Goal: Browse casually

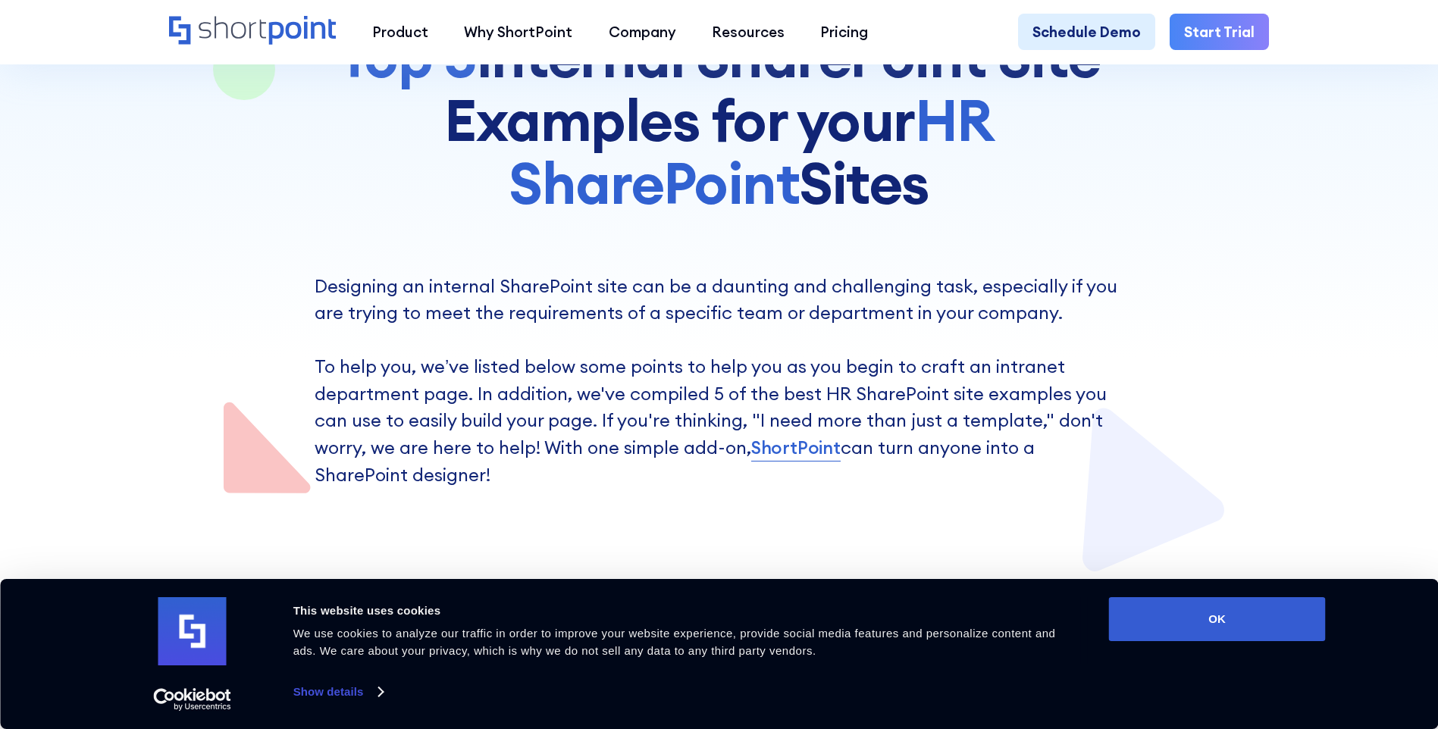
scroll to position [379, 0]
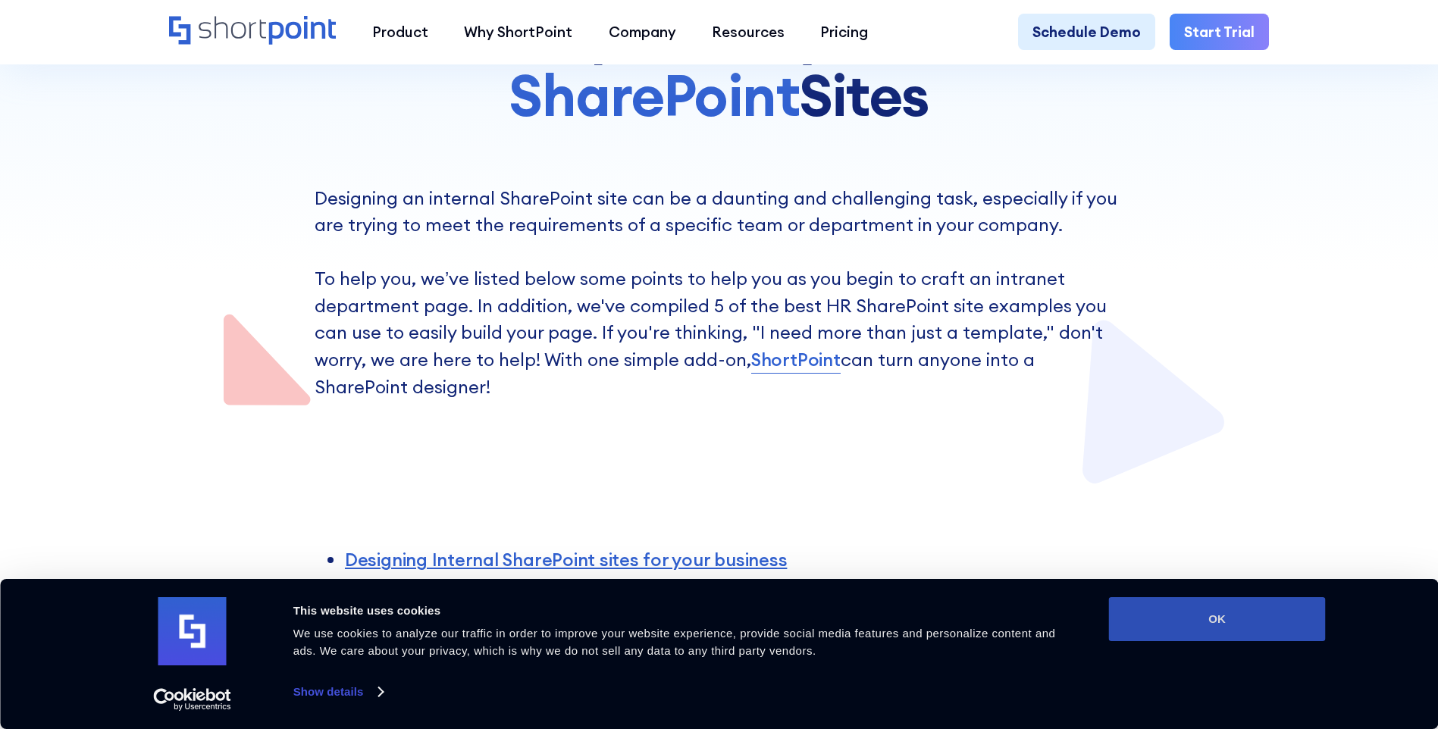
click at [1217, 621] on button "OK" at bounding box center [1217, 619] width 217 height 44
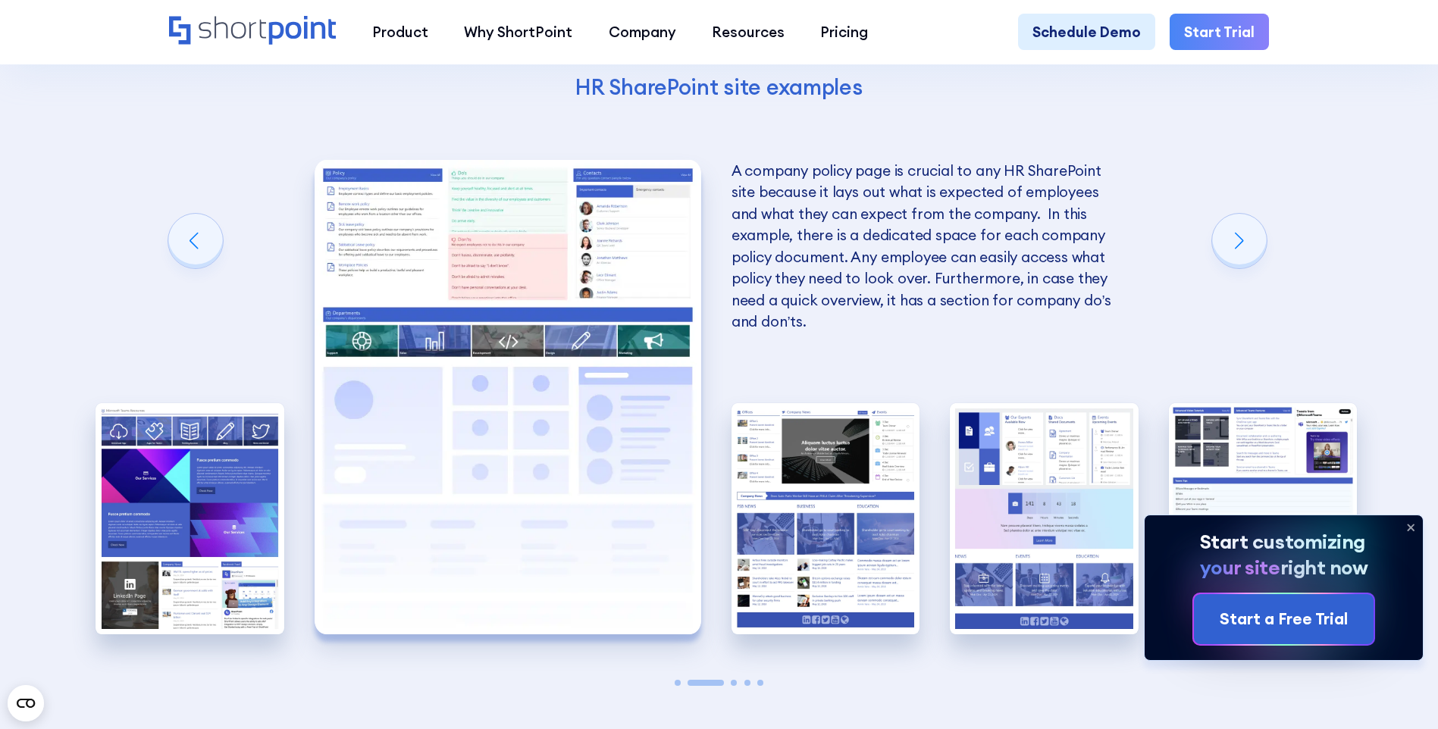
scroll to position [3108, 0]
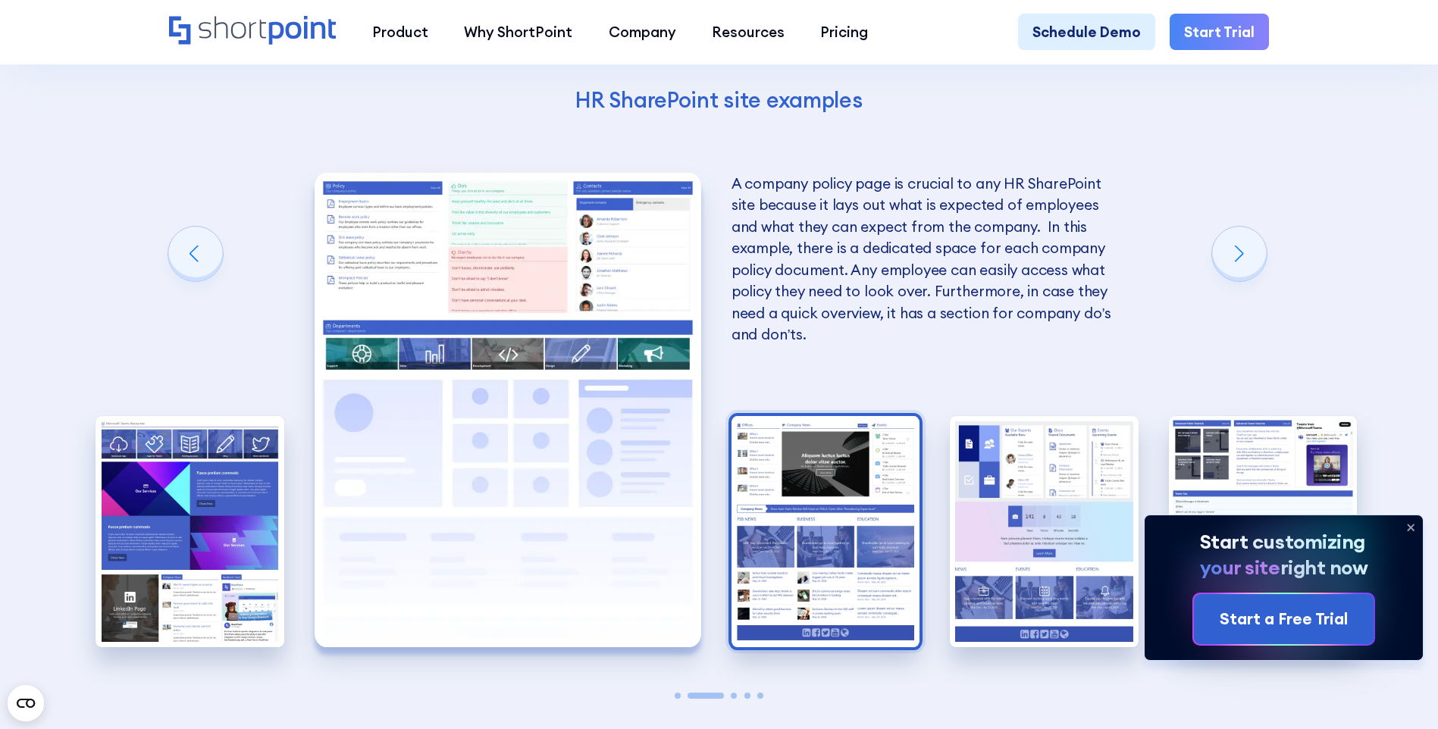
click at [812, 575] on img "3 / 5" at bounding box center [826, 531] width 189 height 231
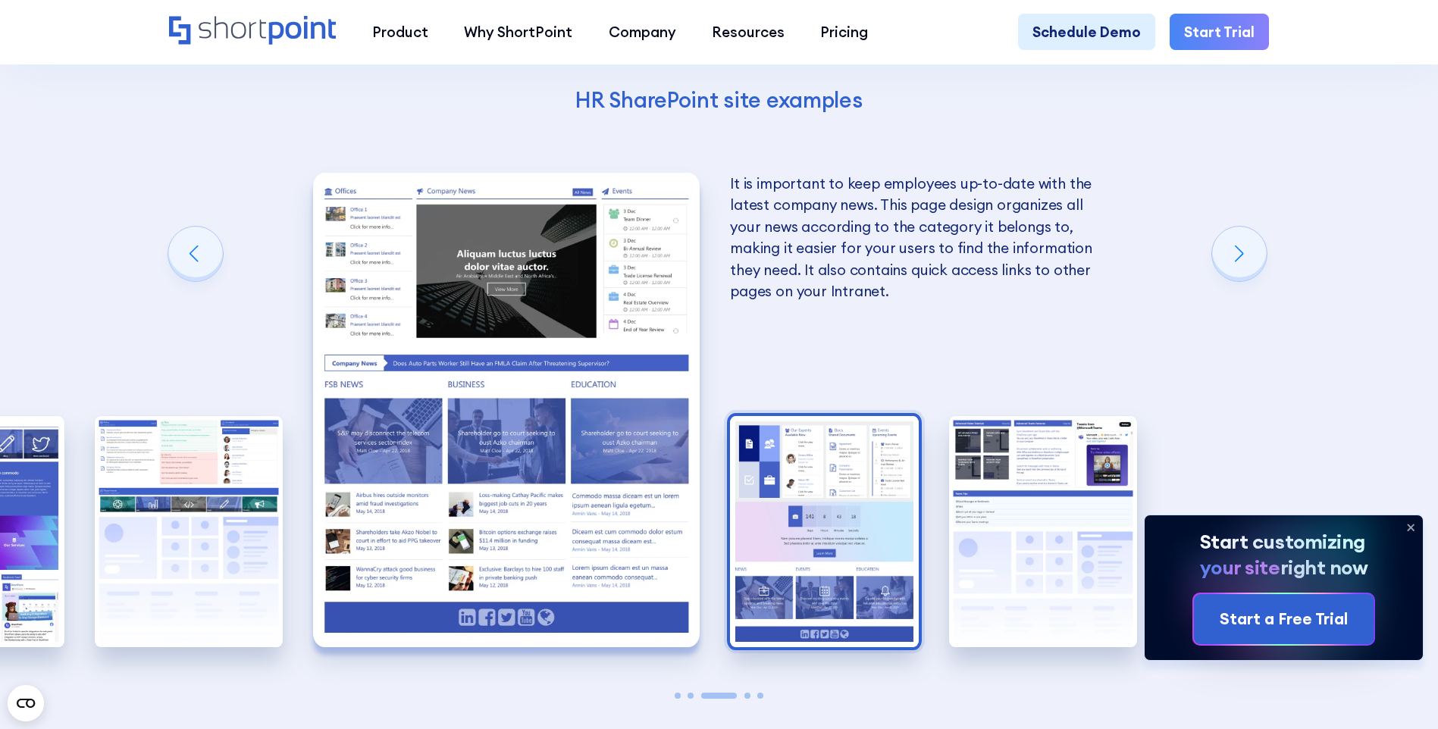
click at [843, 577] on img "4 / 5" at bounding box center [824, 531] width 189 height 231
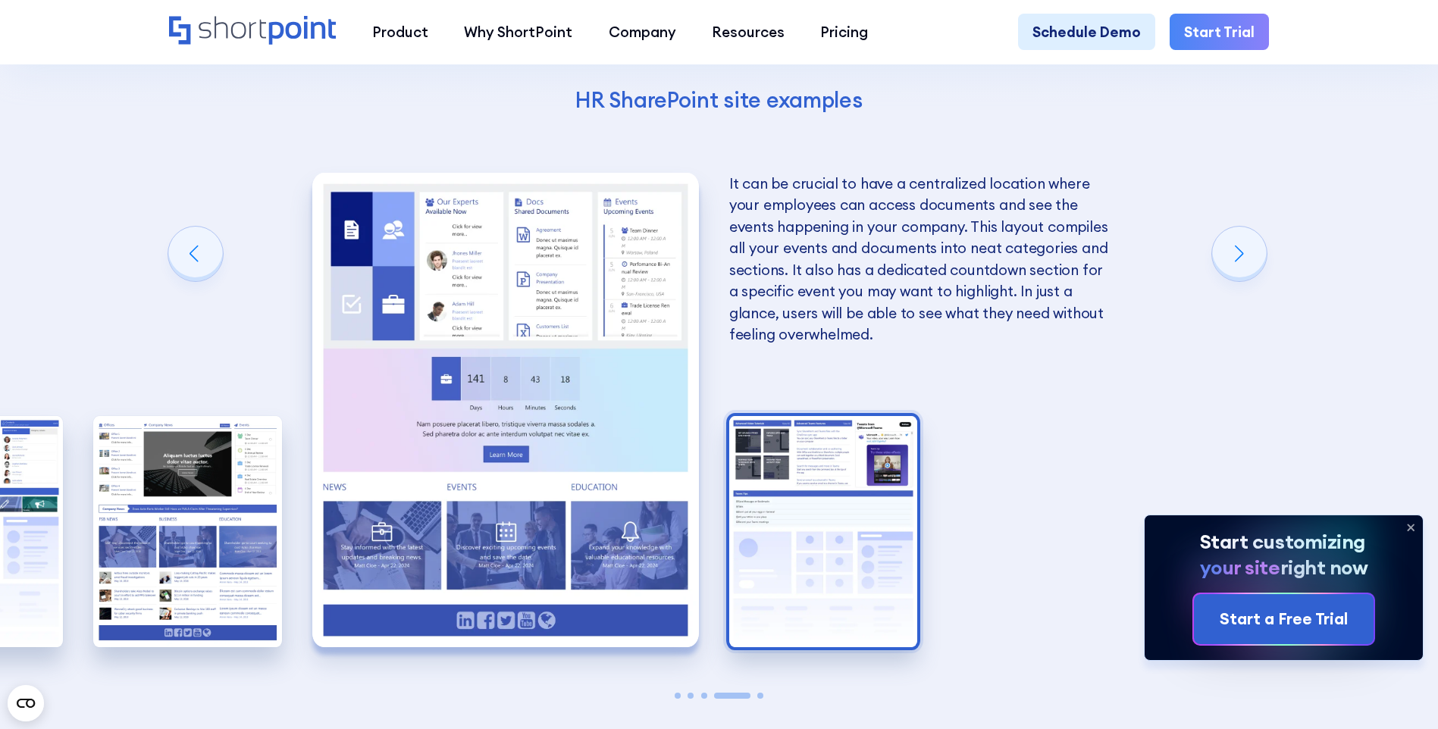
click at [836, 544] on img "5 / 5" at bounding box center [823, 531] width 189 height 231
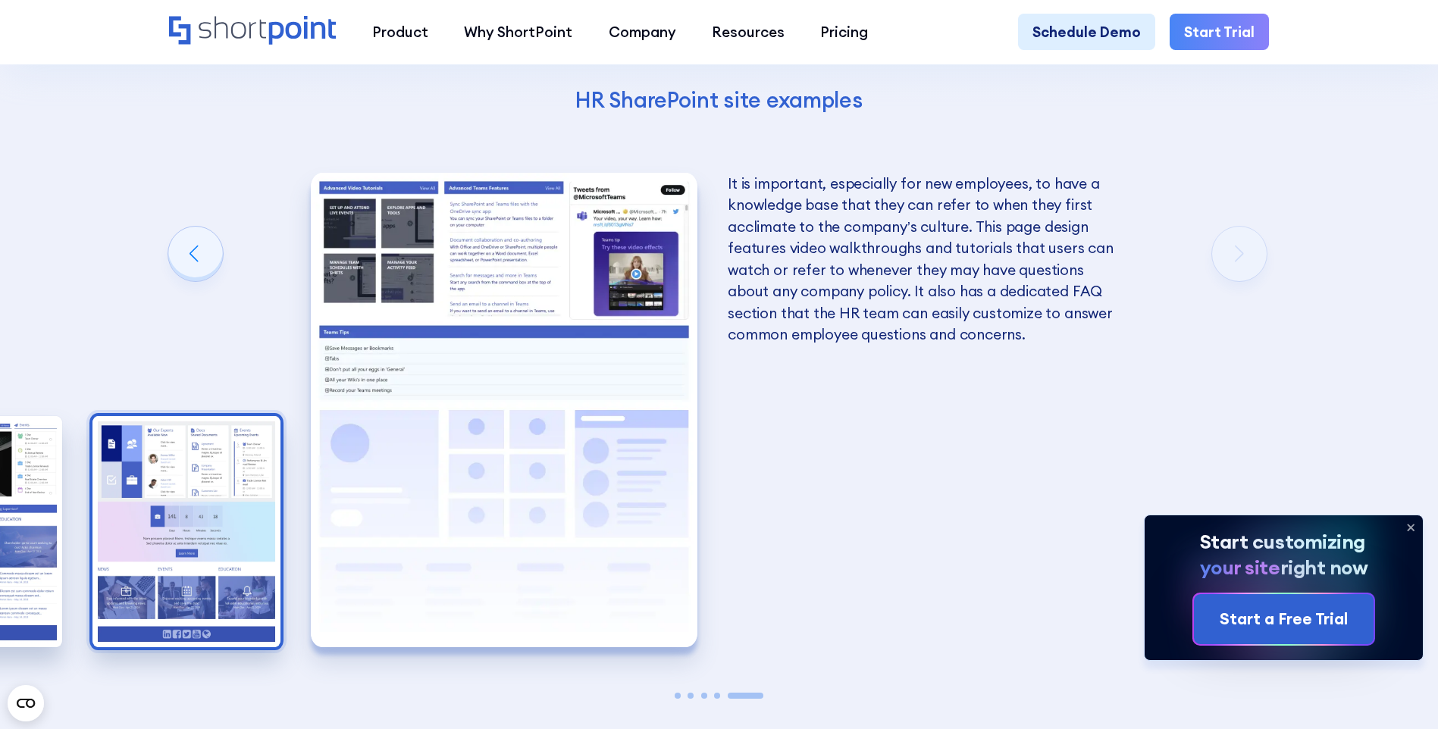
click at [195, 553] on img "4 / 5" at bounding box center [186, 531] width 189 height 231
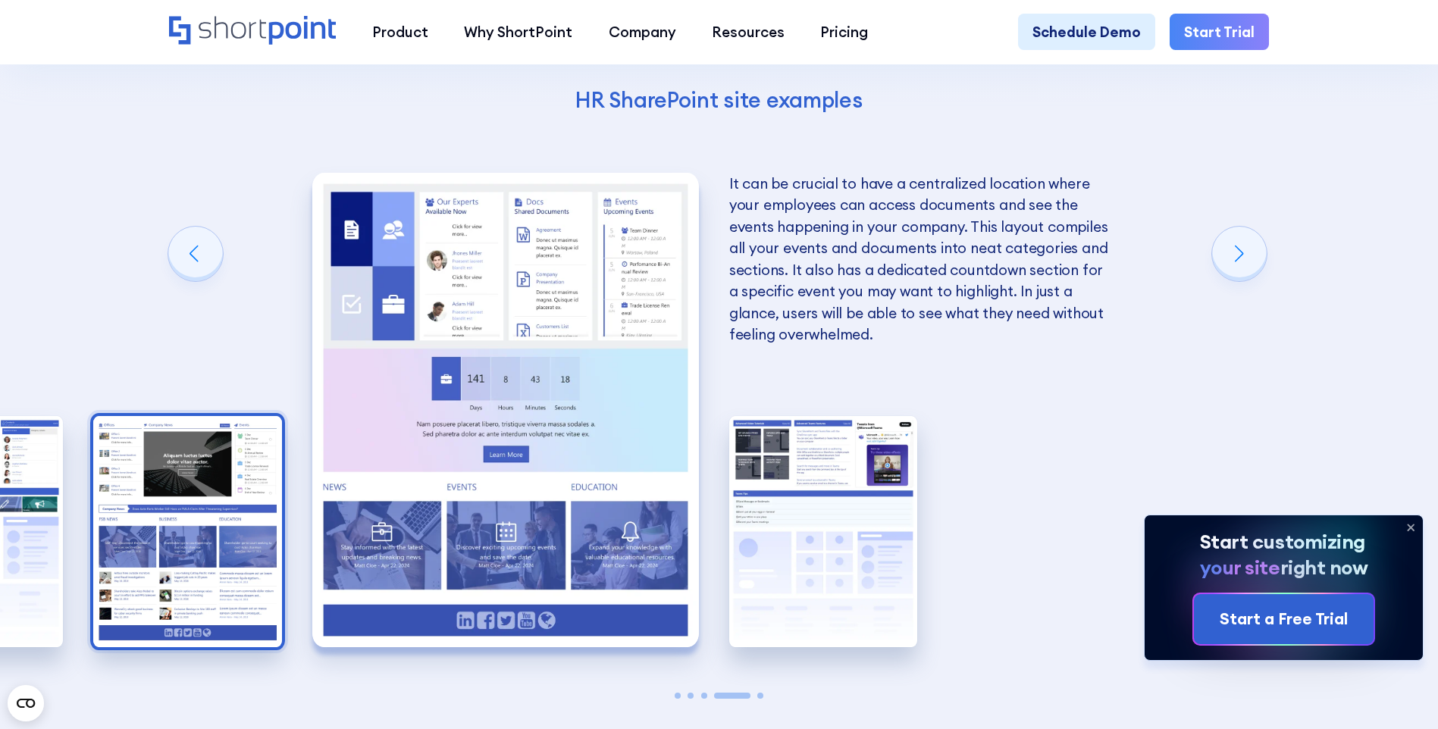
click at [150, 554] on img "3 / 5" at bounding box center [187, 531] width 189 height 231
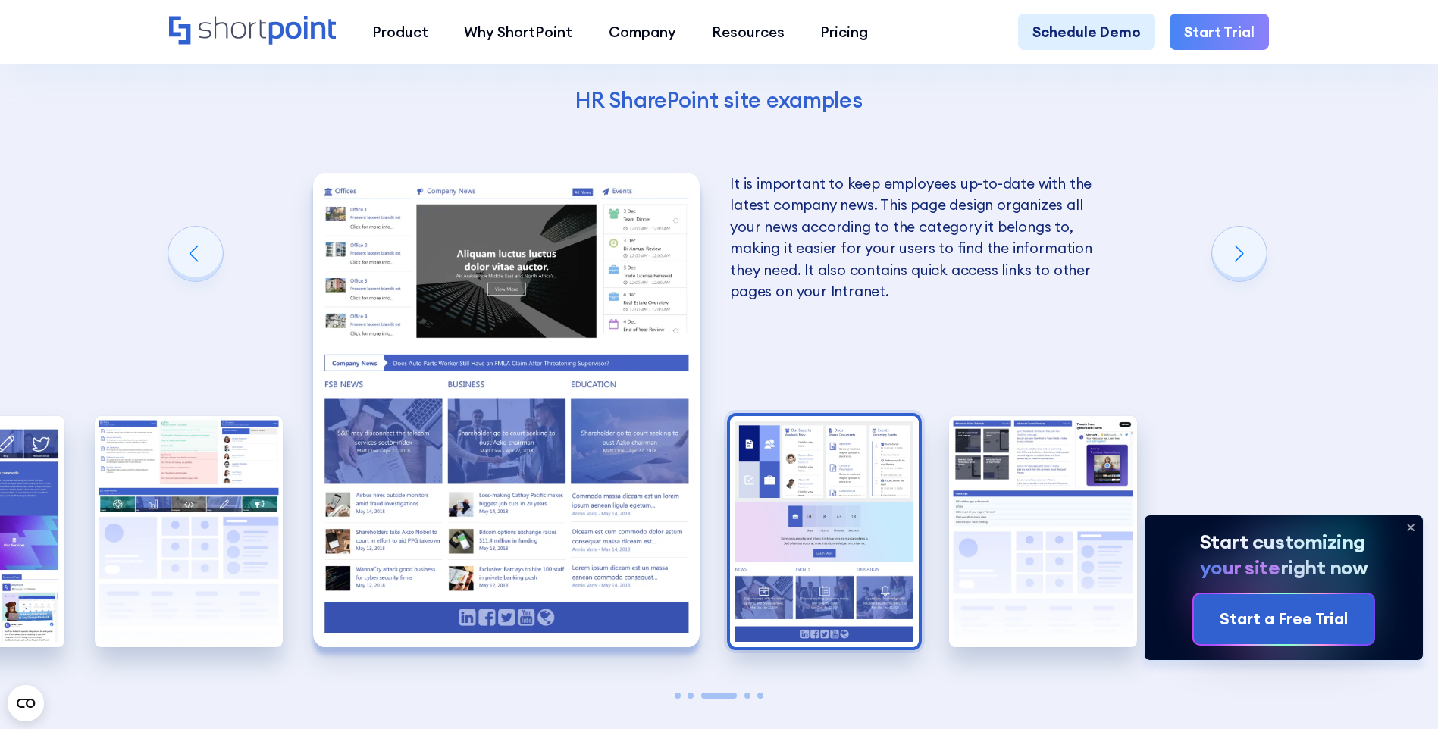
click at [791, 550] on img "4 / 5" at bounding box center [824, 531] width 189 height 231
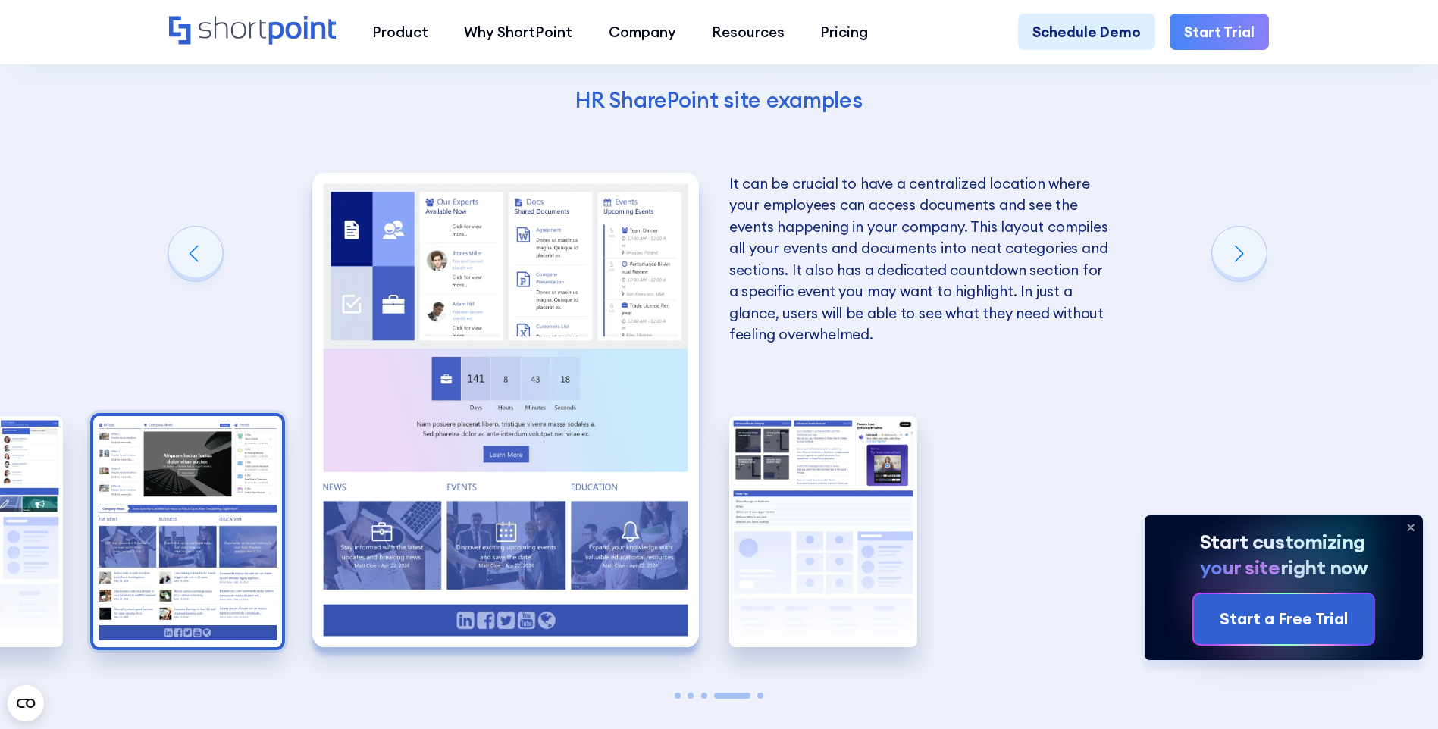
click at [190, 538] on img "3 / 5" at bounding box center [187, 531] width 189 height 231
